Goal: Book appointment/travel/reservation

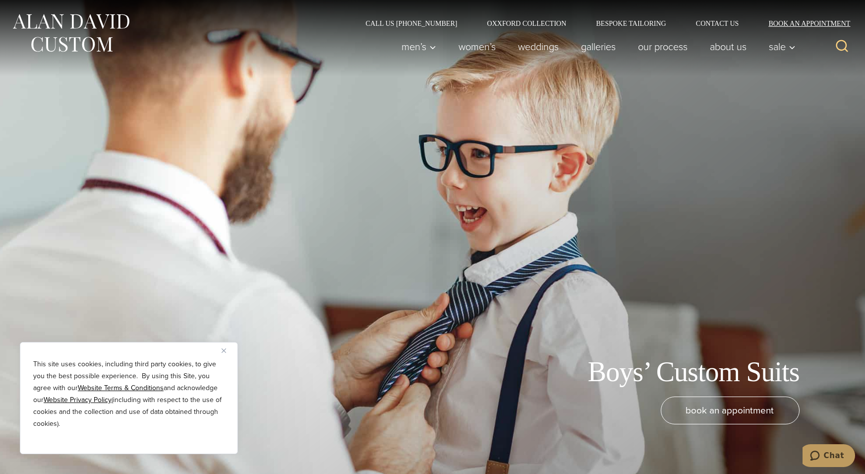
click at [788, 23] on link "Book an Appointment" at bounding box center [804, 23] width 100 height 7
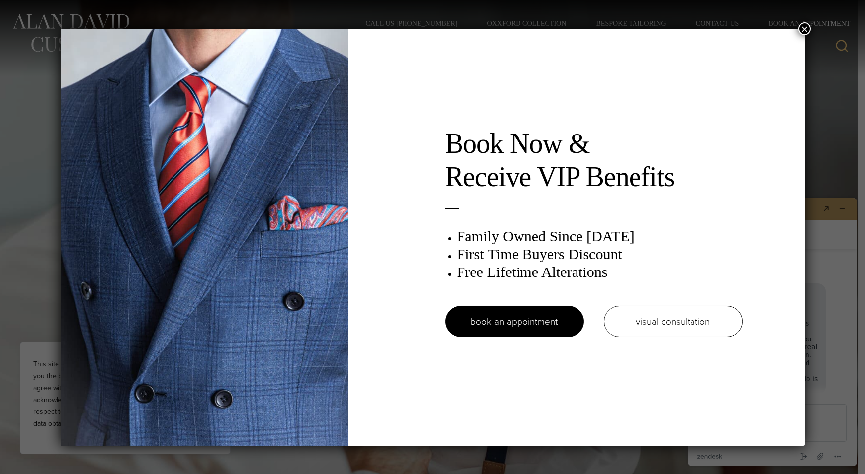
scroll to position [9, 0]
click at [802, 27] on button "×" at bounding box center [804, 28] width 13 height 13
